Goal: Task Accomplishment & Management: Use online tool/utility

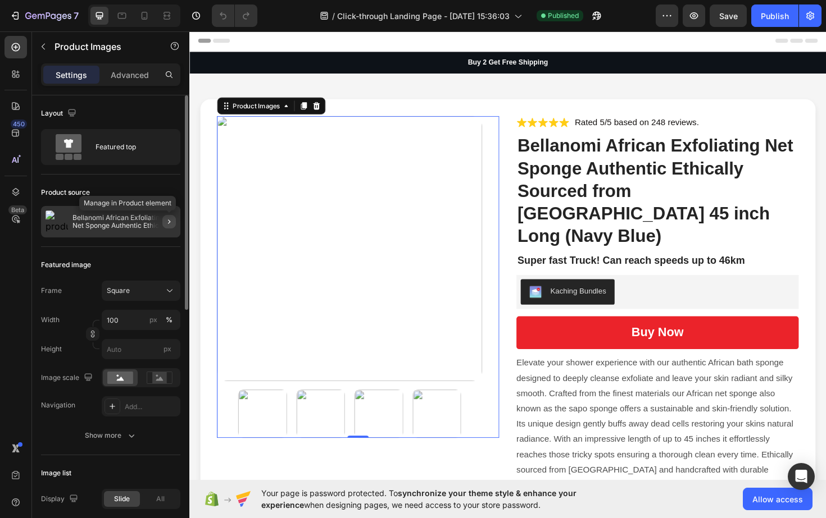
click at [169, 224] on icon "button" at bounding box center [169, 221] width 9 height 9
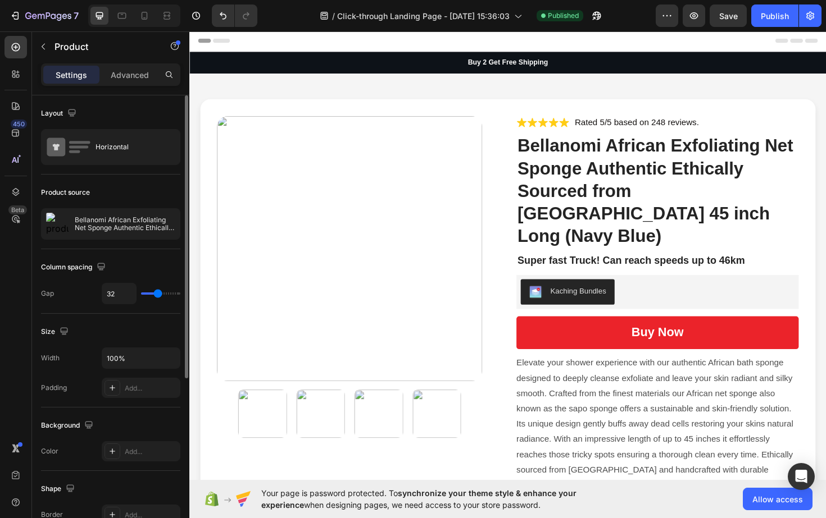
click at [61, 192] on div "Product source" at bounding box center [65, 193] width 49 height 10
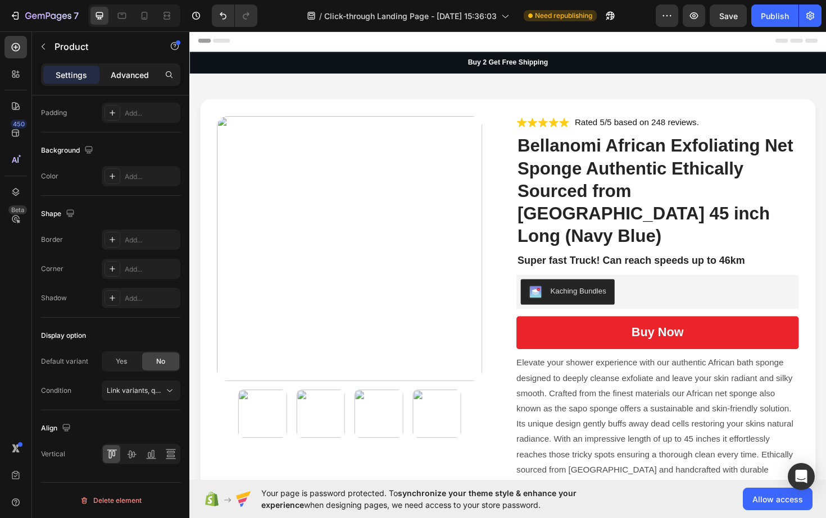
click at [121, 79] on p "Advanced" at bounding box center [130, 75] width 38 height 12
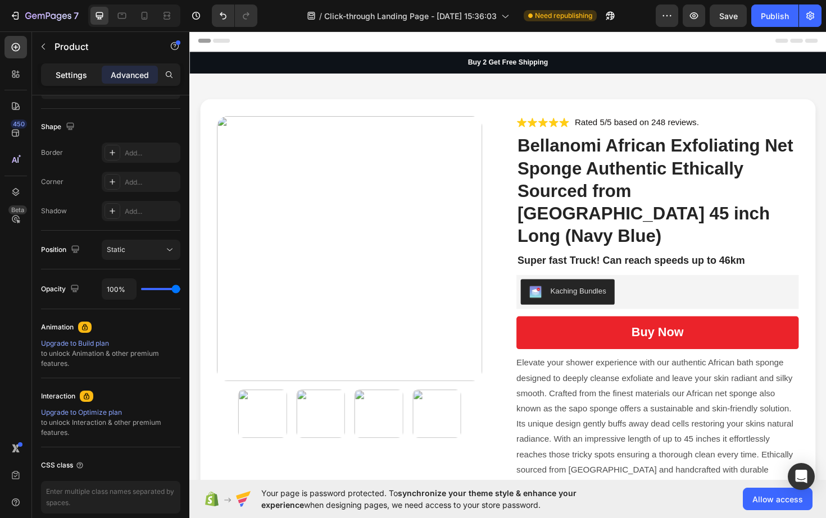
click at [82, 76] on p "Settings" at bounding box center [71, 75] width 31 height 12
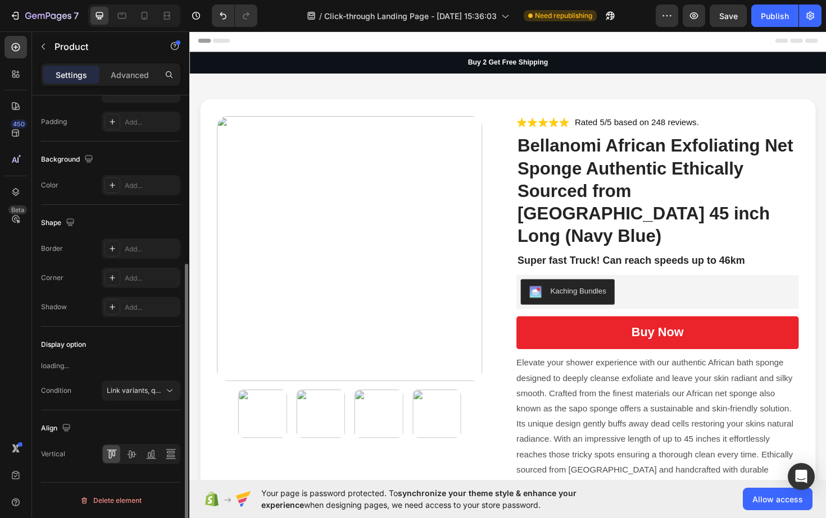
scroll to position [266, 0]
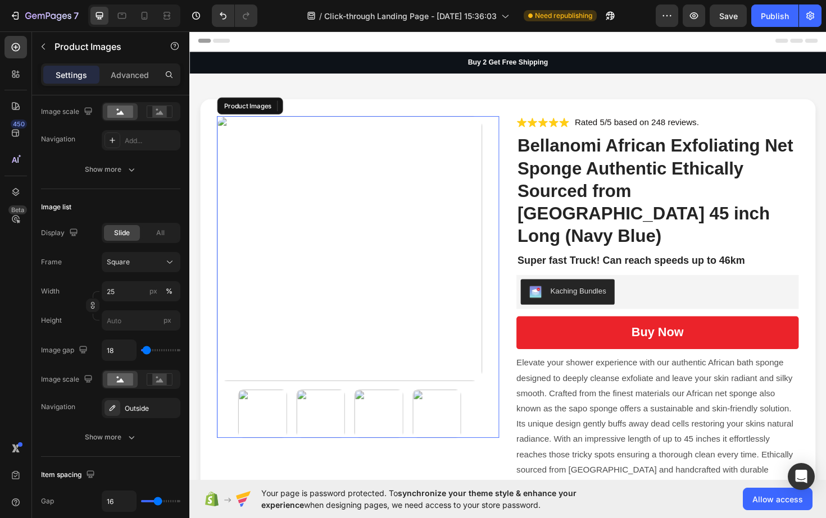
click at [288, 170] on img at bounding box center [358, 261] width 281 height 281
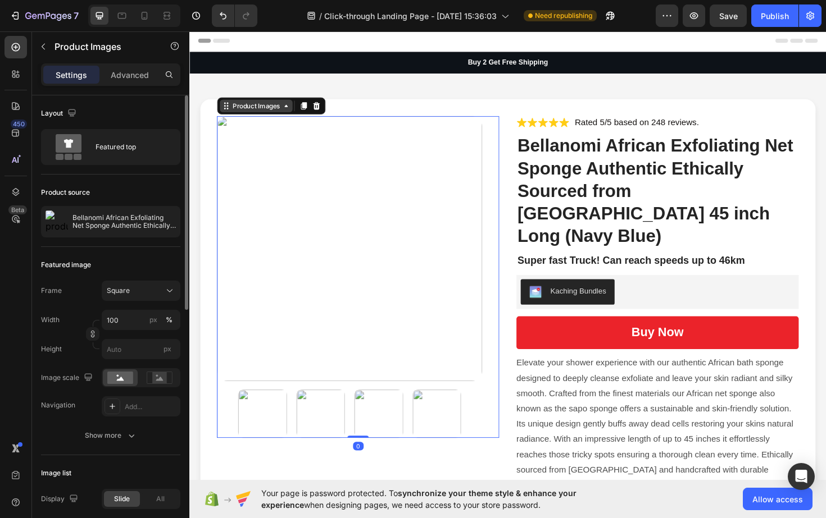
click at [288, 109] on icon at bounding box center [291, 110] width 9 height 9
click at [280, 112] on div "Product Images" at bounding box center [260, 111] width 54 height 10
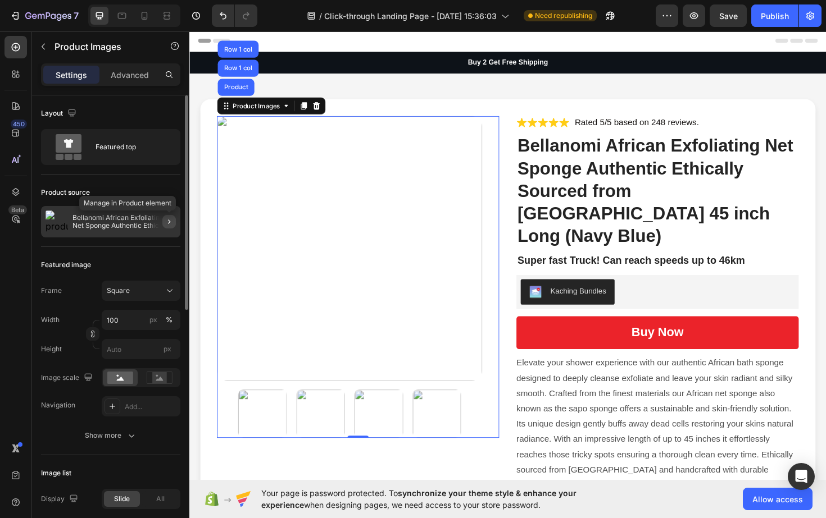
click at [168, 217] on icon "button" at bounding box center [169, 221] width 9 height 9
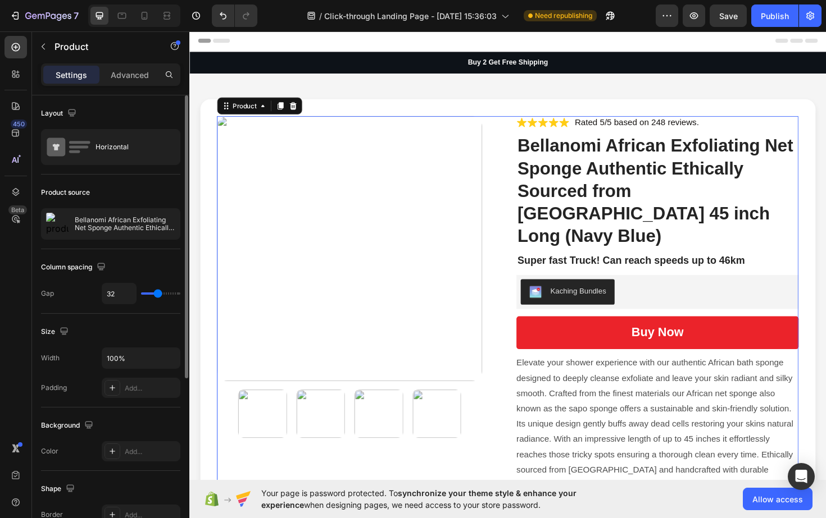
click at [122, 198] on div "Product source" at bounding box center [110, 193] width 139 height 18
click at [153, 224] on icon "button" at bounding box center [150, 224] width 9 height 9
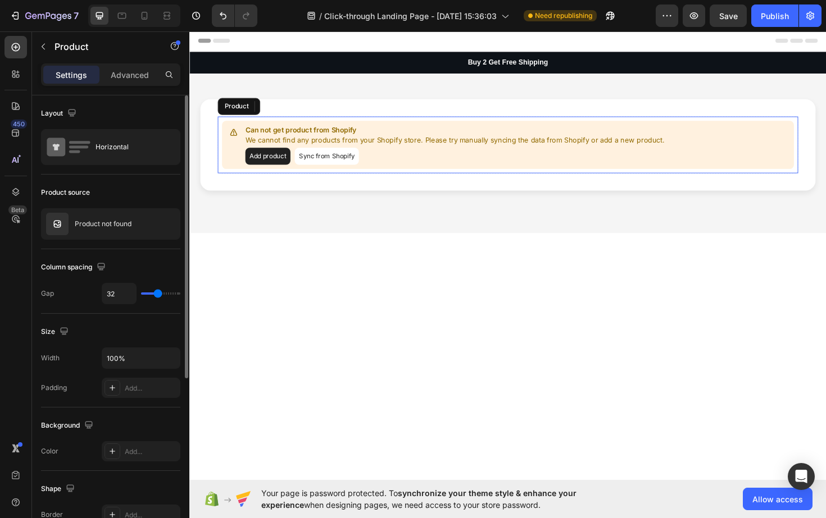
click at [283, 167] on button "Add product" at bounding box center [272, 164] width 48 height 18
click at [342, 165] on button "Sync from Shopify" at bounding box center [335, 164] width 68 height 18
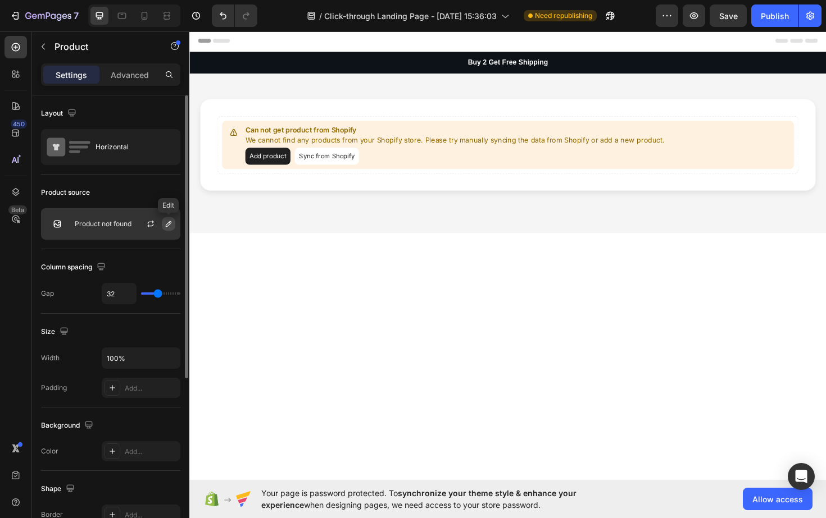
click at [166, 222] on icon "button" at bounding box center [168, 224] width 9 height 9
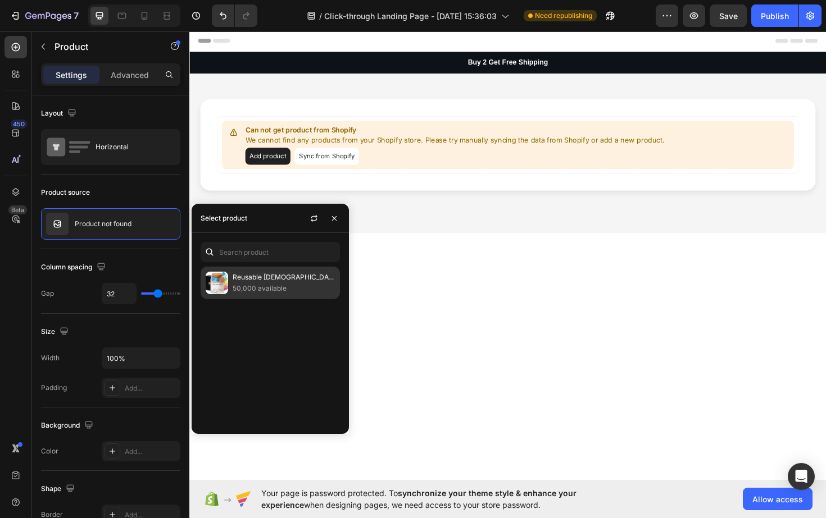
click at [226, 281] on img at bounding box center [217, 283] width 22 height 22
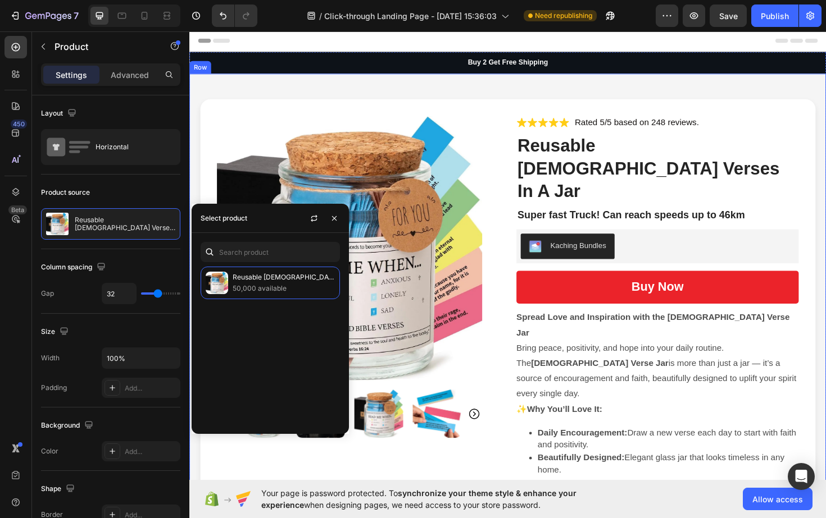
click at [271, 90] on div "Product Images Icon Icon Icon Icon Icon Icon List Rated 5/5 based on 248 review…" at bounding box center [526, 339] width 674 height 527
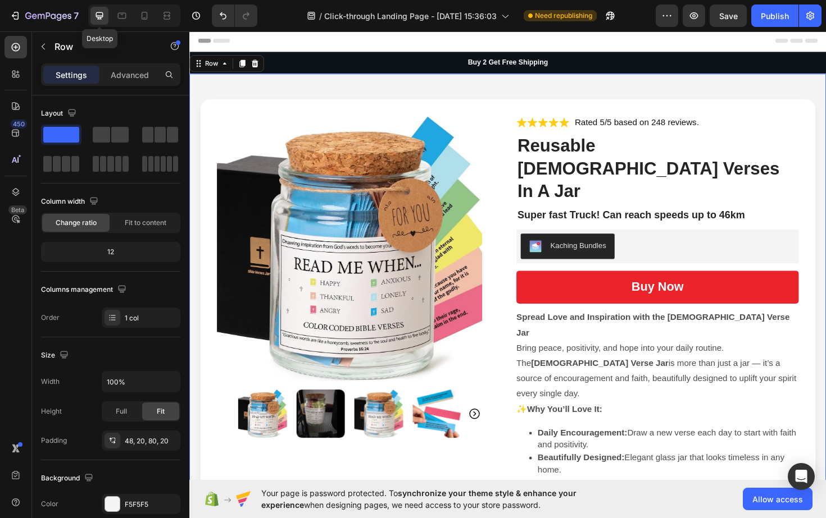
click at [97, 15] on icon at bounding box center [99, 15] width 11 height 11
click at [144, 17] on icon at bounding box center [144, 17] width 3 height 1
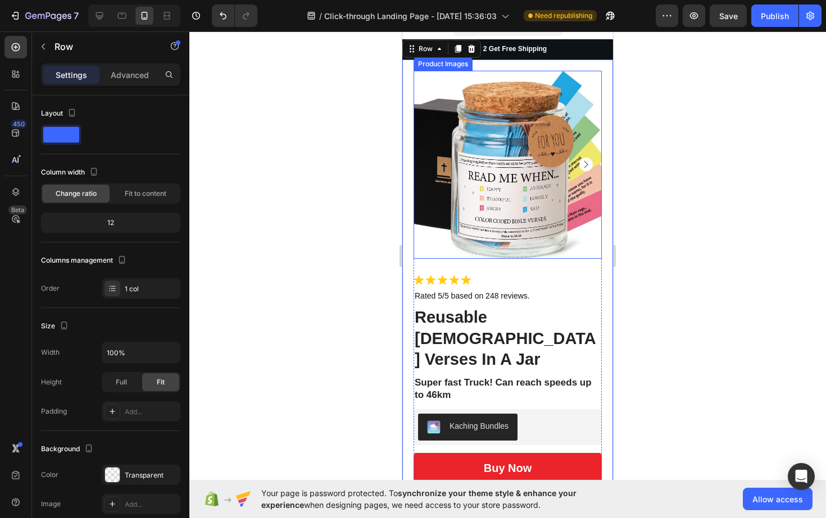
scroll to position [10, 0]
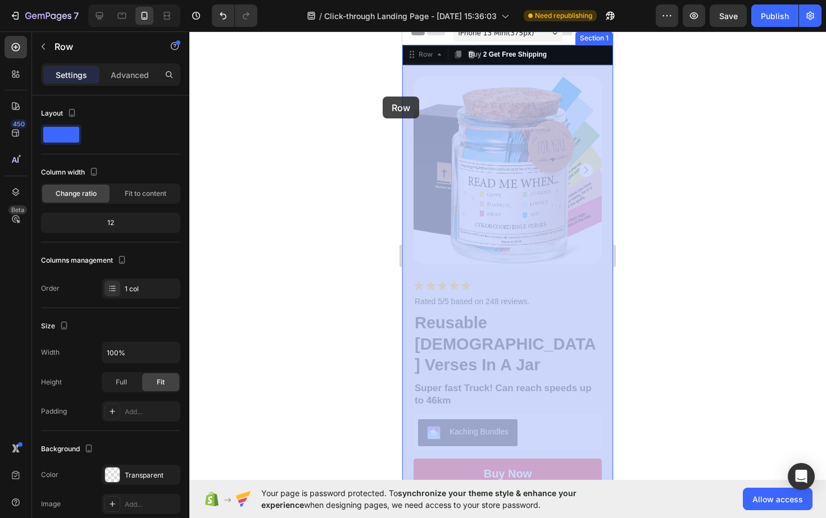
drag, startPoint x: 411, startPoint y: 57, endPoint x: 376, endPoint y: 79, distance: 41.1
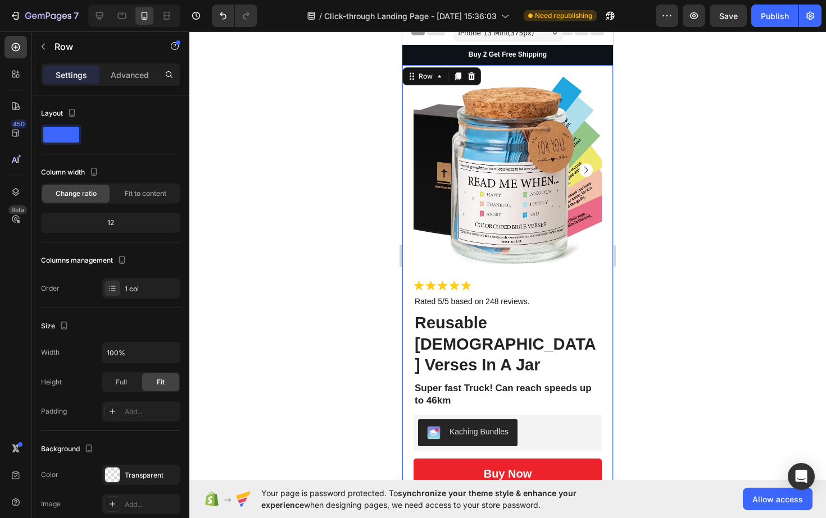
click at [312, 91] on div at bounding box center [507, 274] width 636 height 487
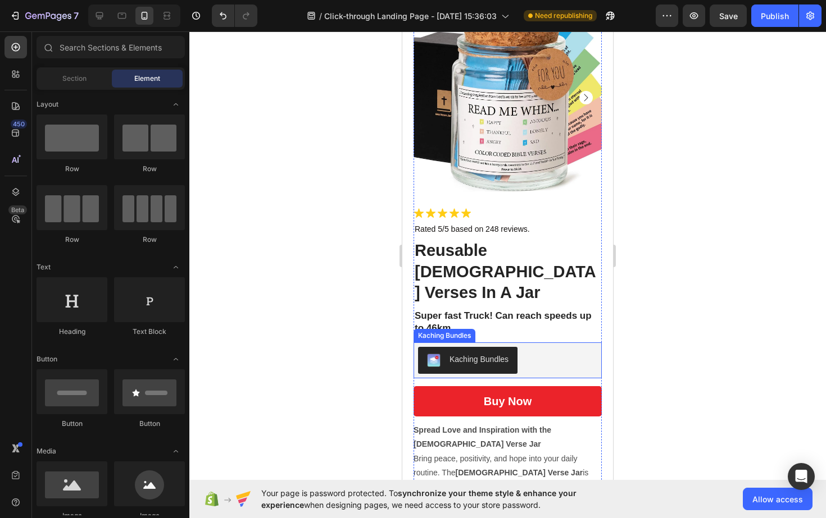
scroll to position [92, 0]
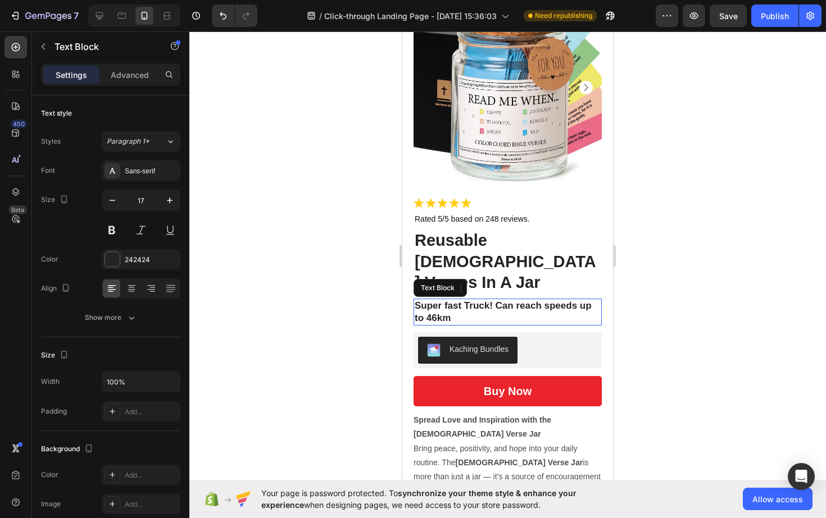
click at [523, 300] on p "Super fast Truck! Can reach speeds up to 46km" at bounding box center [508, 312] width 186 height 25
click at [503, 284] on icon at bounding box center [502, 288] width 9 height 9
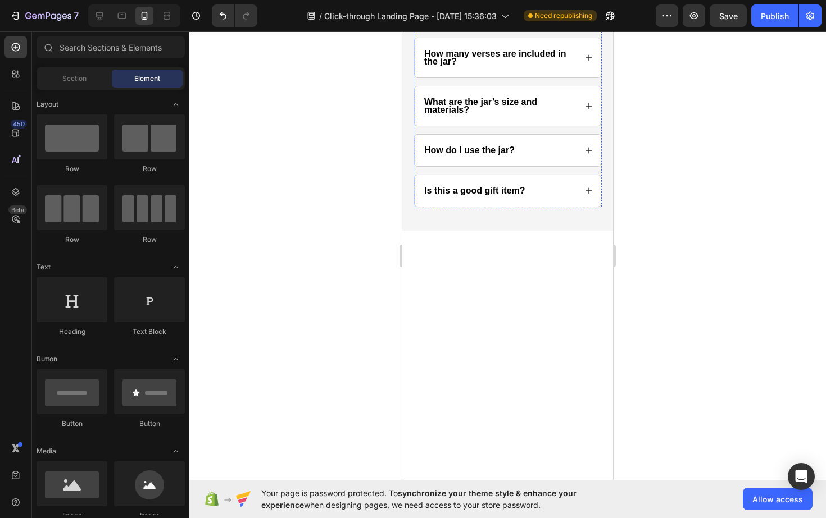
scroll to position [2340, 0]
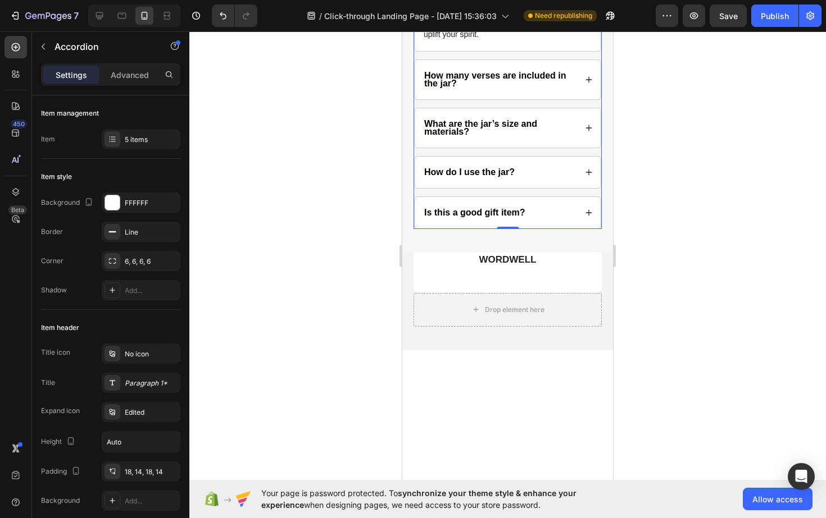
click at [594, 99] on div "How many verses are included in the jar?" at bounding box center [508, 79] width 186 height 39
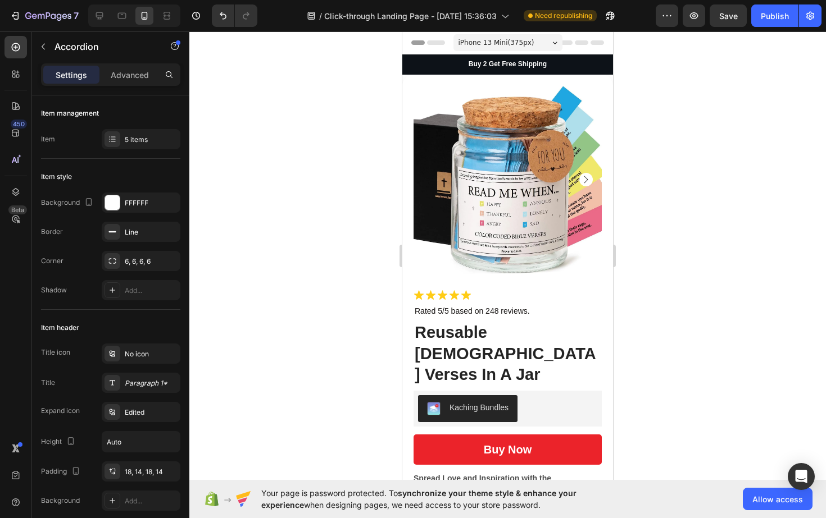
scroll to position [0, 0]
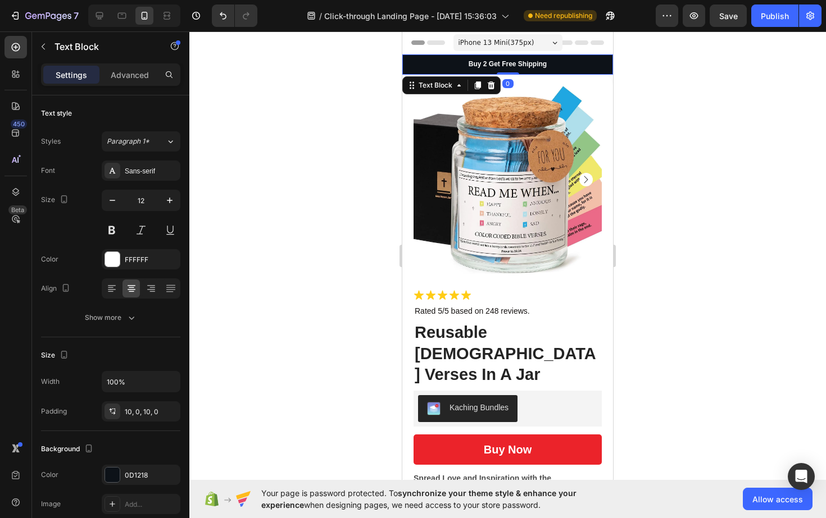
click at [492, 65] on p "Buy 2 Get Free Shipping" at bounding box center [507, 64] width 208 height 9
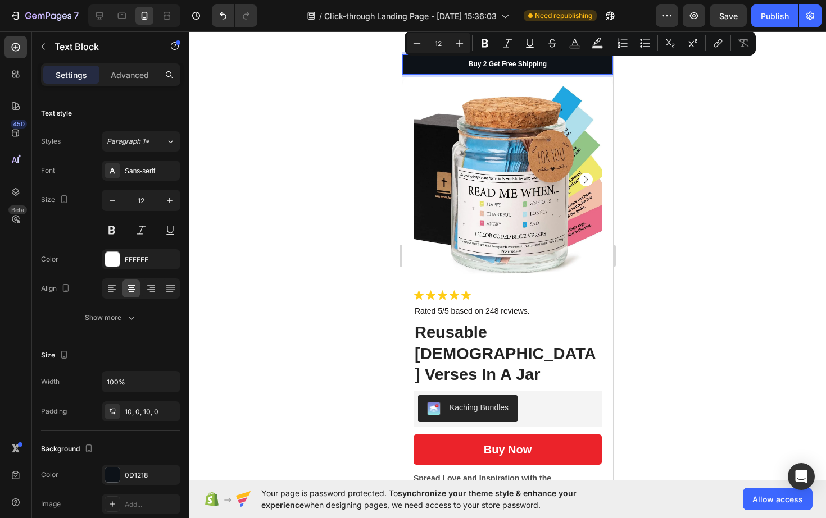
click at [472, 67] on p "Buy 2 Get Free Shipping" at bounding box center [507, 64] width 208 height 9
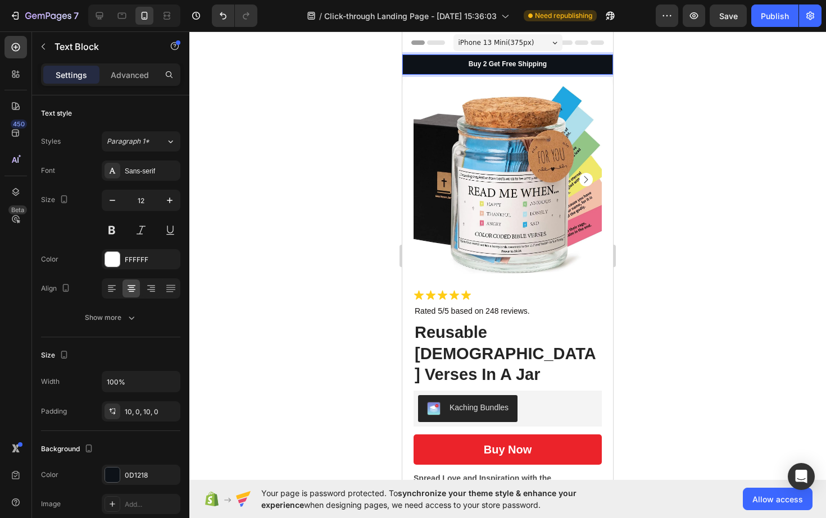
click at [475, 66] on p "Buy 2 Get Free Shipping" at bounding box center [507, 64] width 208 height 9
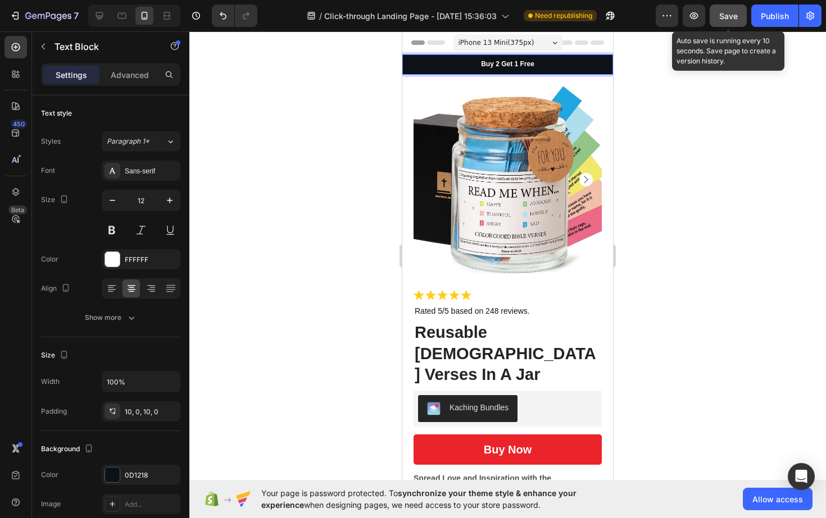
click at [731, 17] on span "Save" at bounding box center [728, 16] width 19 height 10
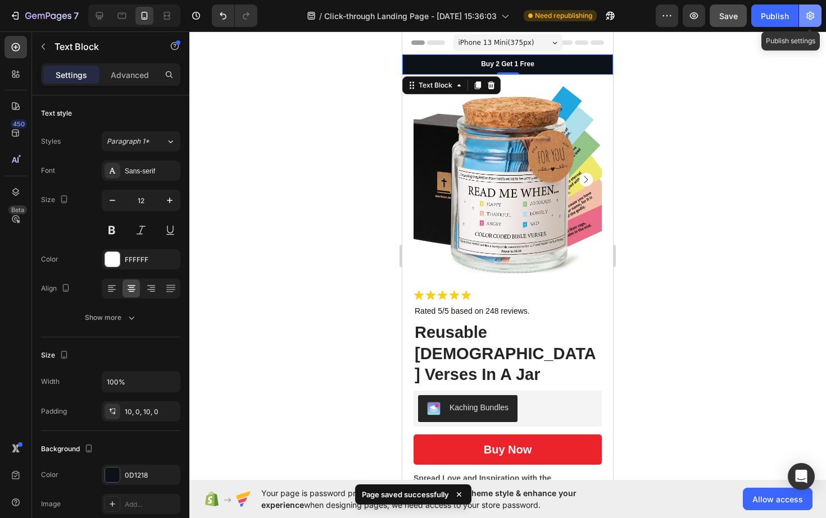
click at [807, 20] on icon "button" at bounding box center [809, 15] width 11 height 11
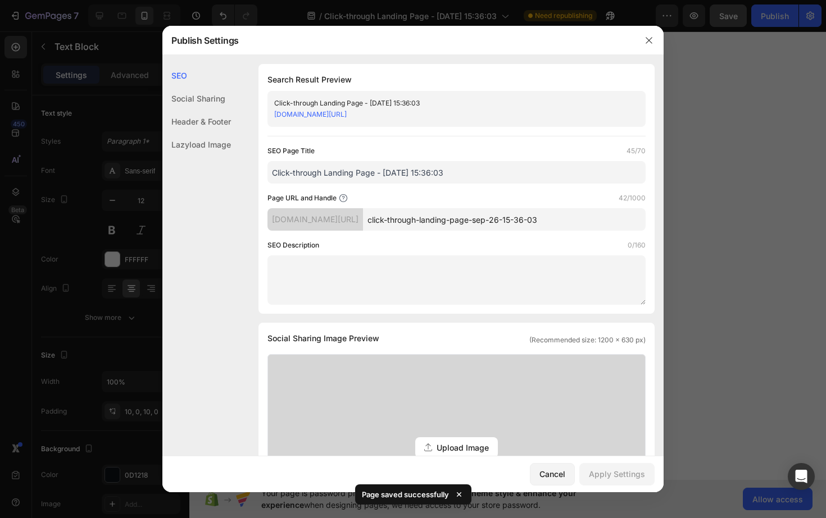
click at [731, 113] on div at bounding box center [413, 259] width 826 height 518
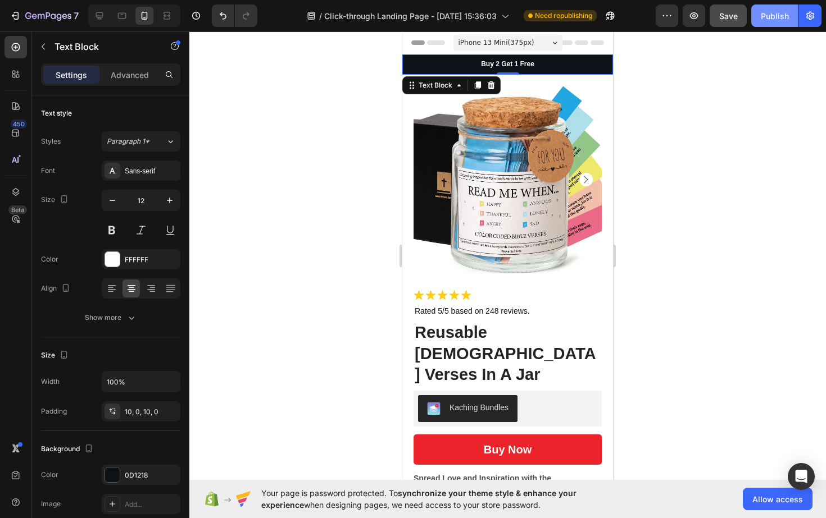
click at [771, 11] on div "Publish" at bounding box center [775, 16] width 28 height 12
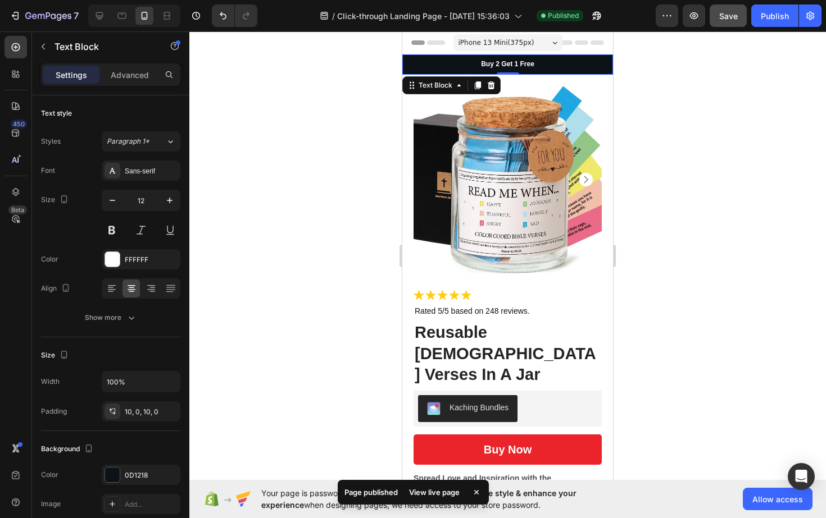
click at [745, 226] on div at bounding box center [507, 274] width 636 height 487
